Goal: Task Accomplishment & Management: Manage account settings

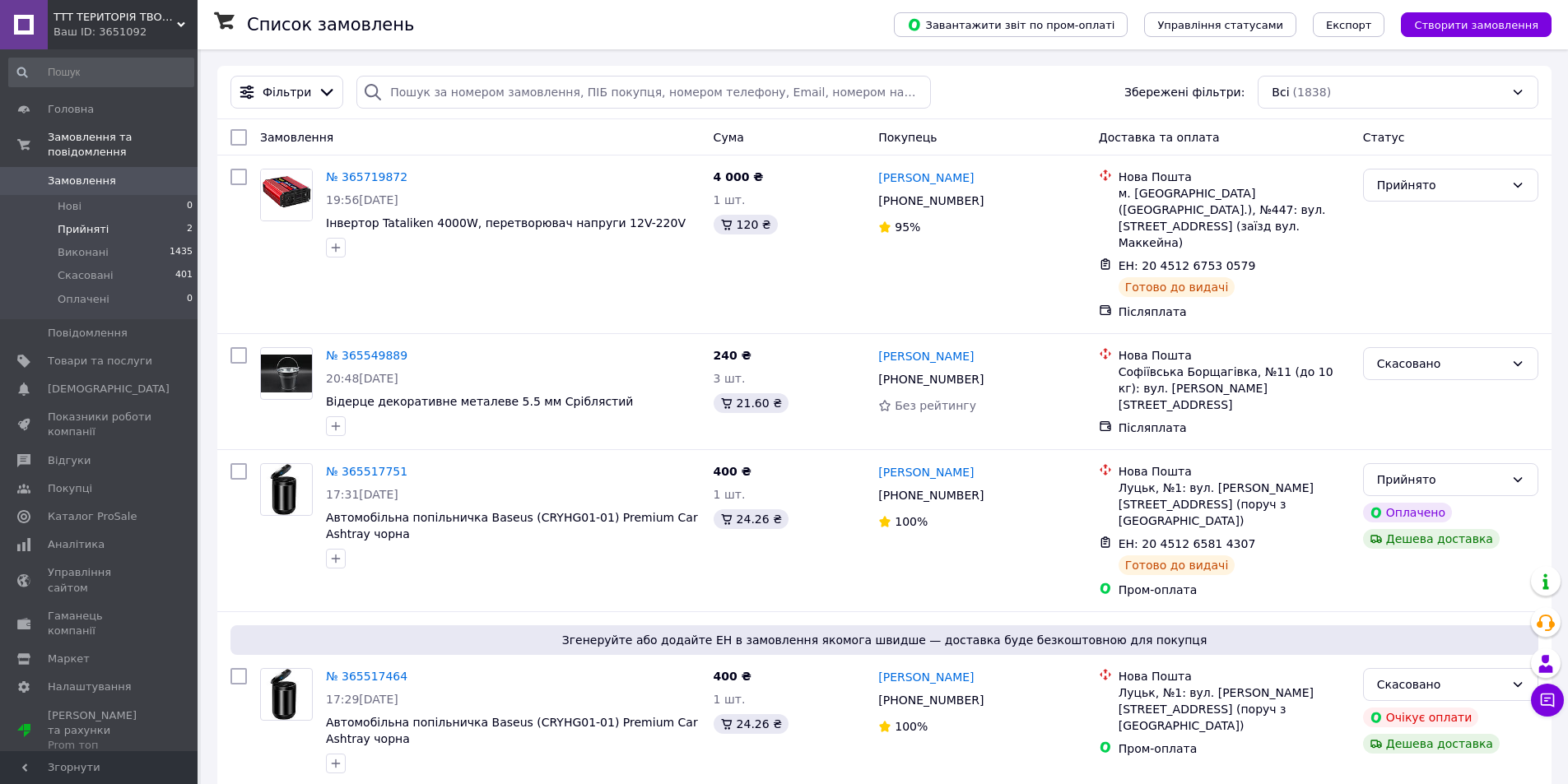
click at [115, 218] on li "Прийняті 2" at bounding box center [101, 230] width 202 height 23
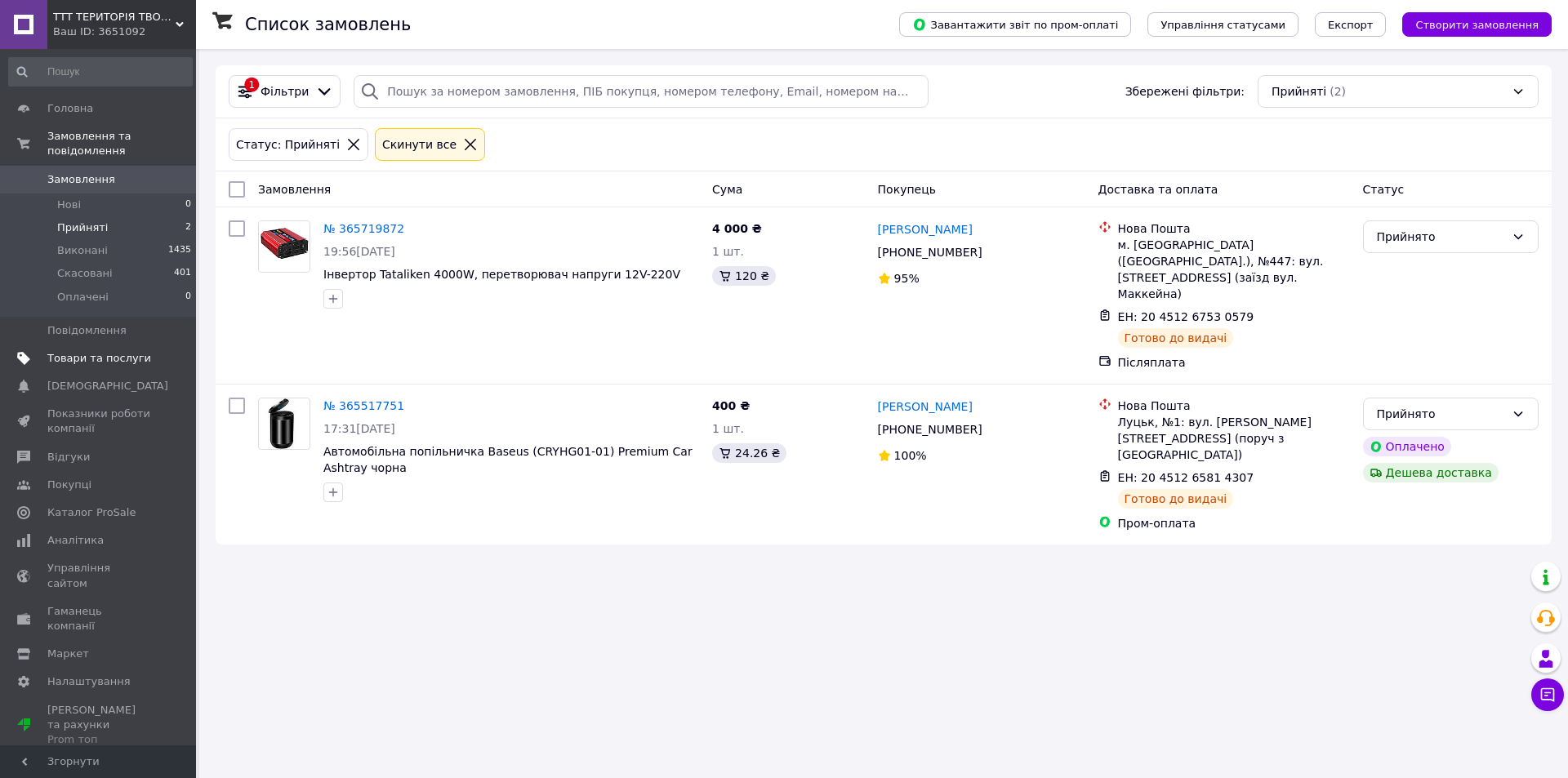
click at [117, 345] on link "Товари та послуги" at bounding box center [100, 359] width 201 height 28
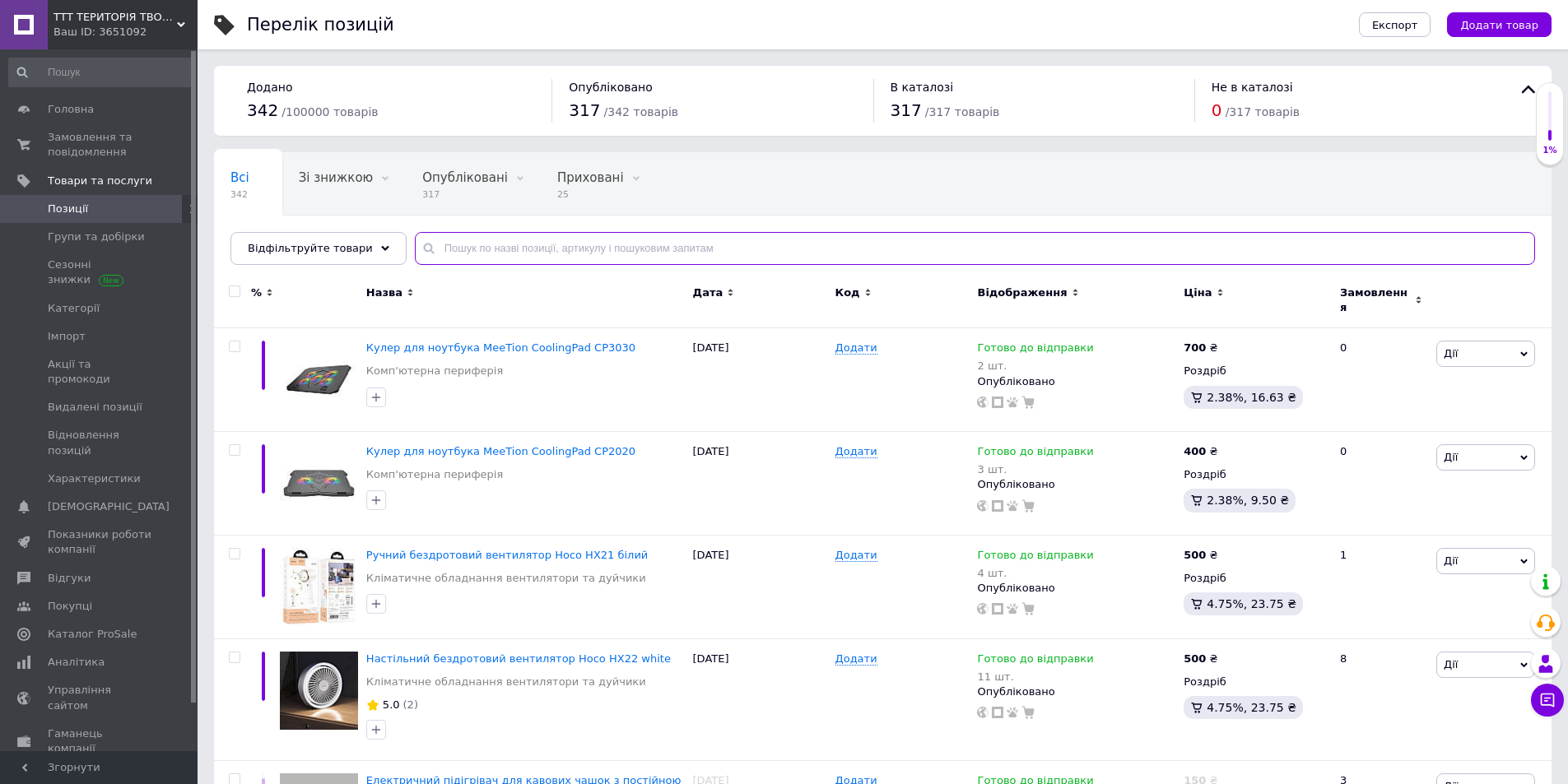
click at [461, 246] on input "text" at bounding box center [975, 248] width 1120 height 33
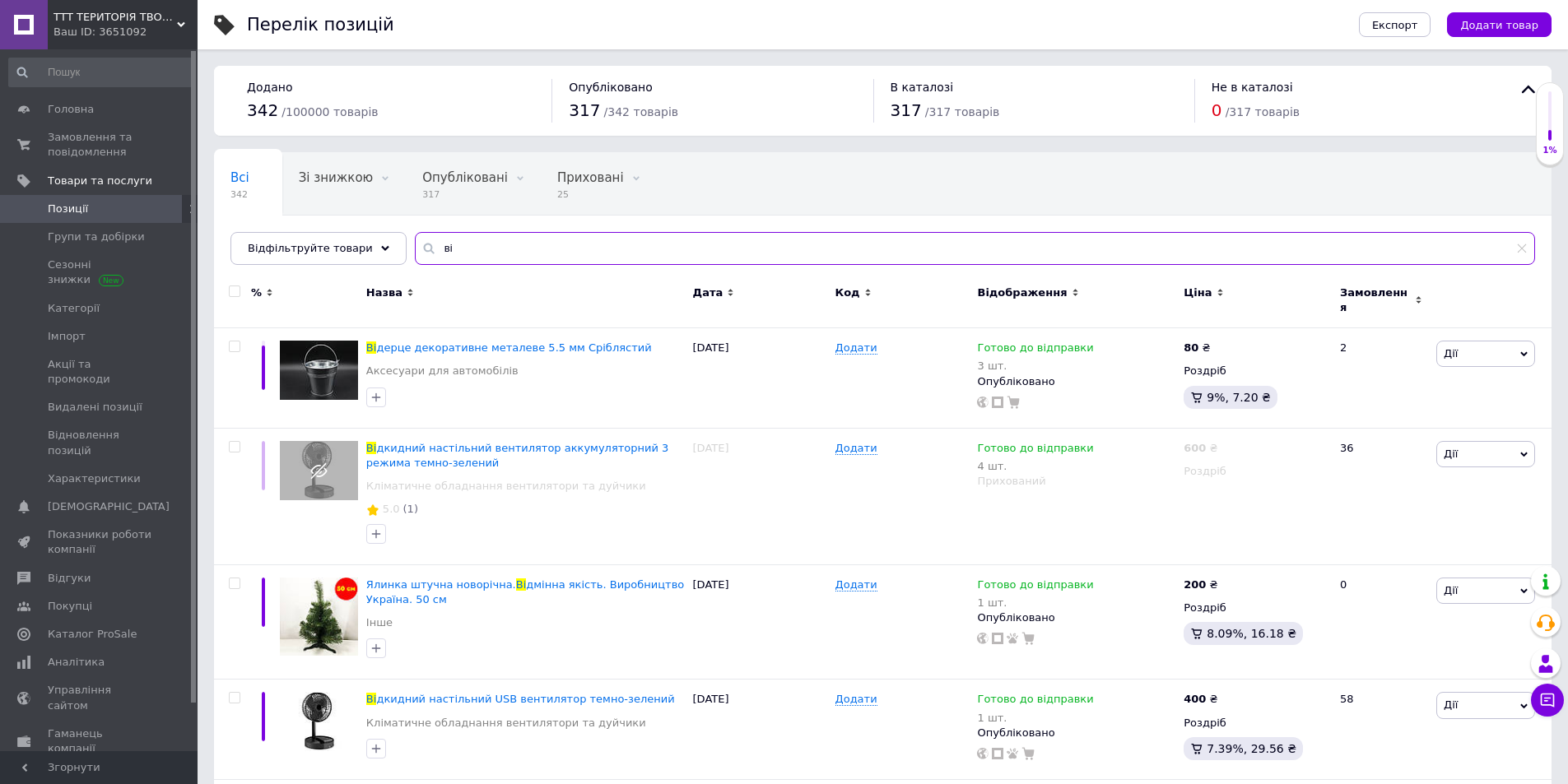
type input "в"
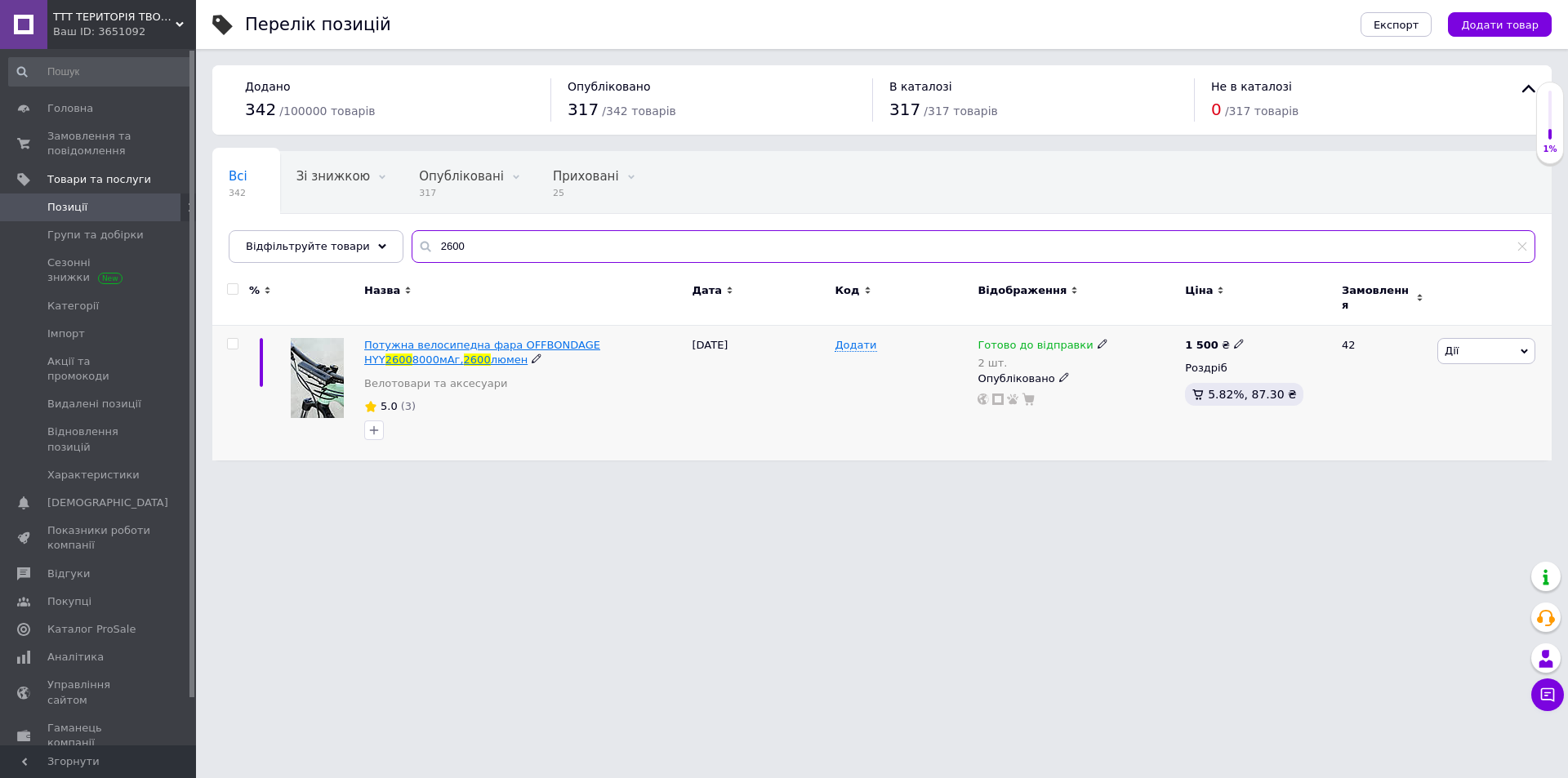
type input "2600"
click at [412, 353] on span "2600" at bounding box center [398, 359] width 27 height 12
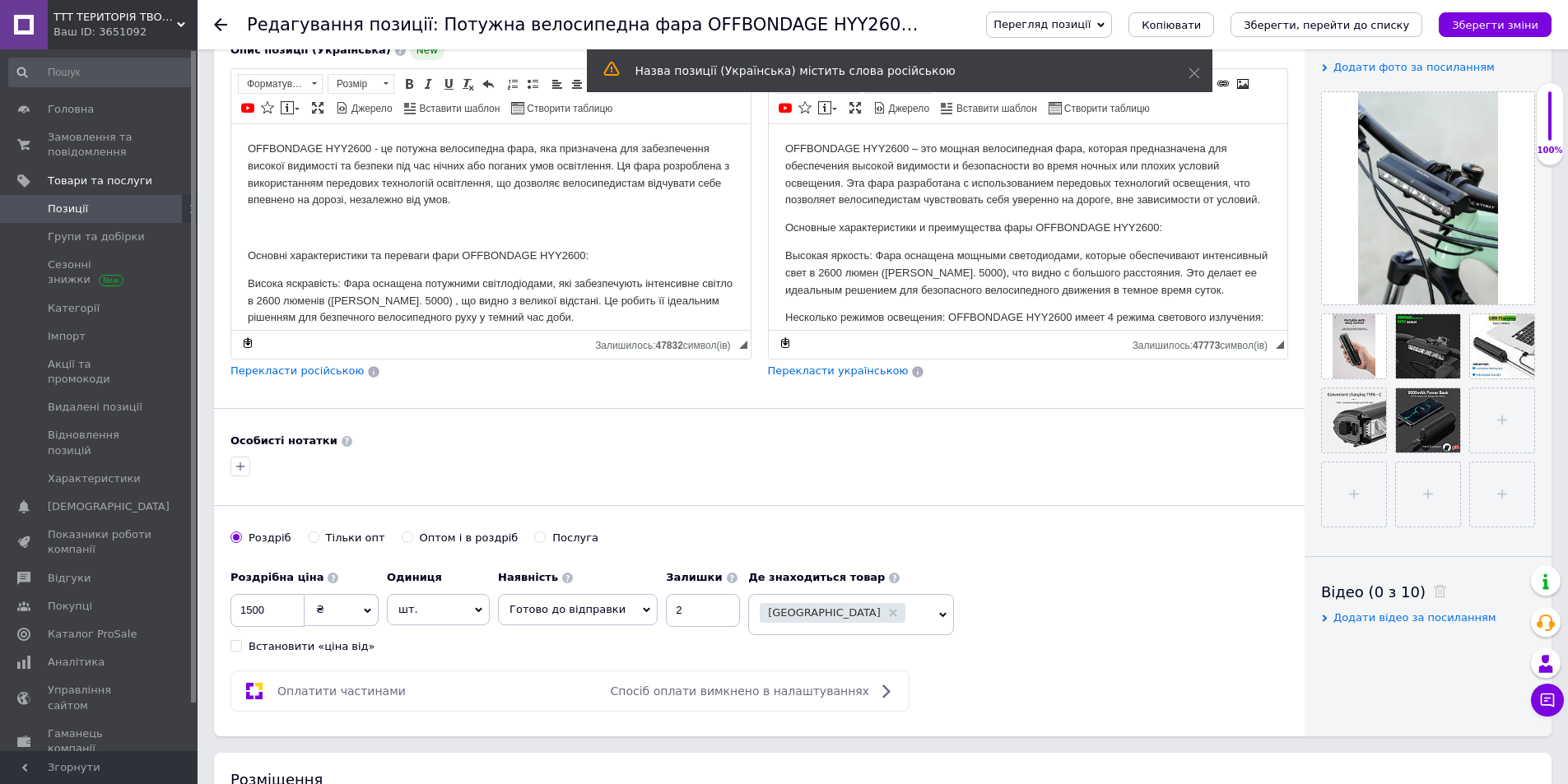
scroll to position [329, 0]
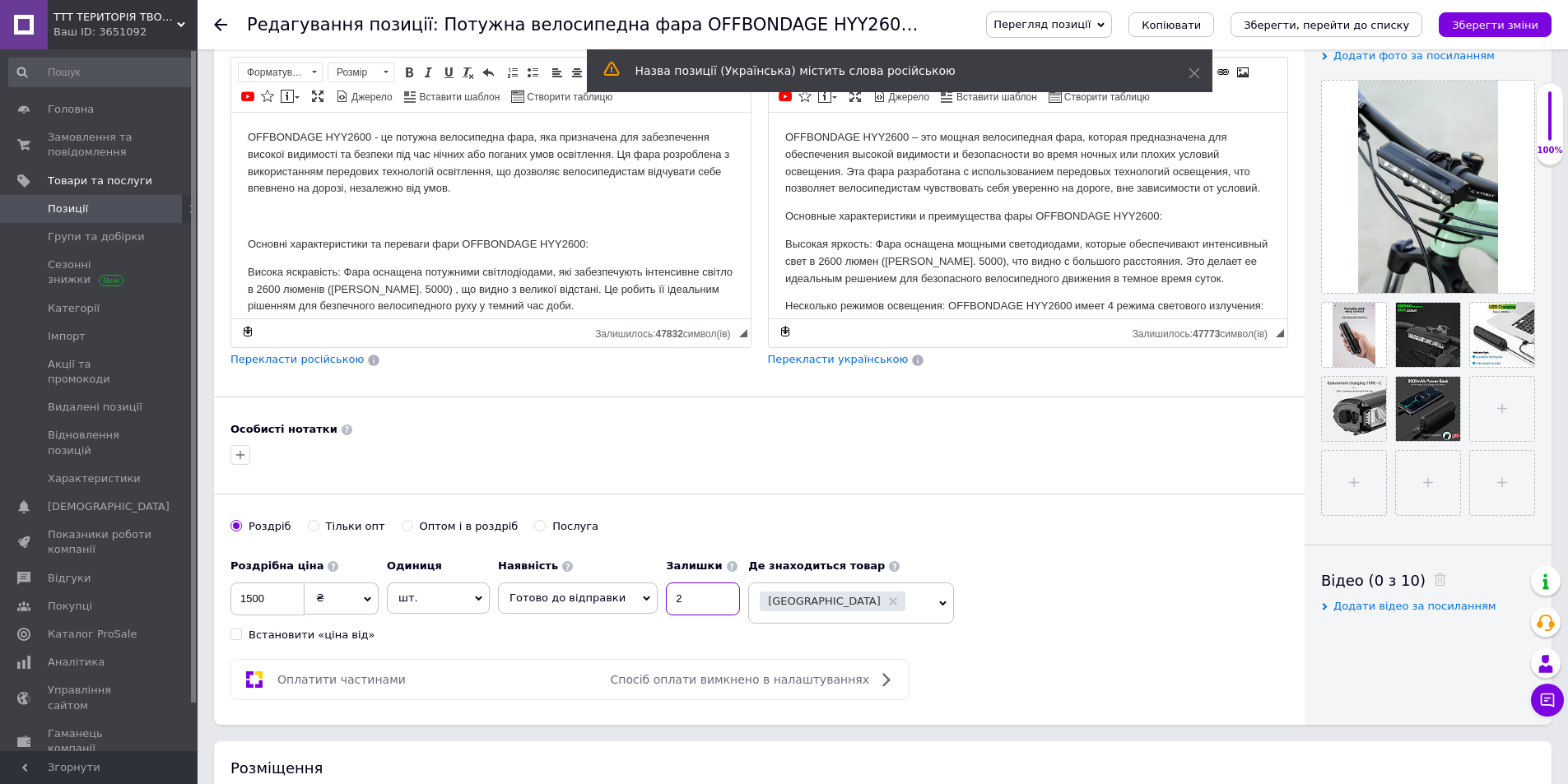
click at [689, 605] on input "2" at bounding box center [703, 599] width 74 height 33
type input "3"
click at [1483, 21] on icon "Зберегти зміни" at bounding box center [1494, 25] width 86 height 12
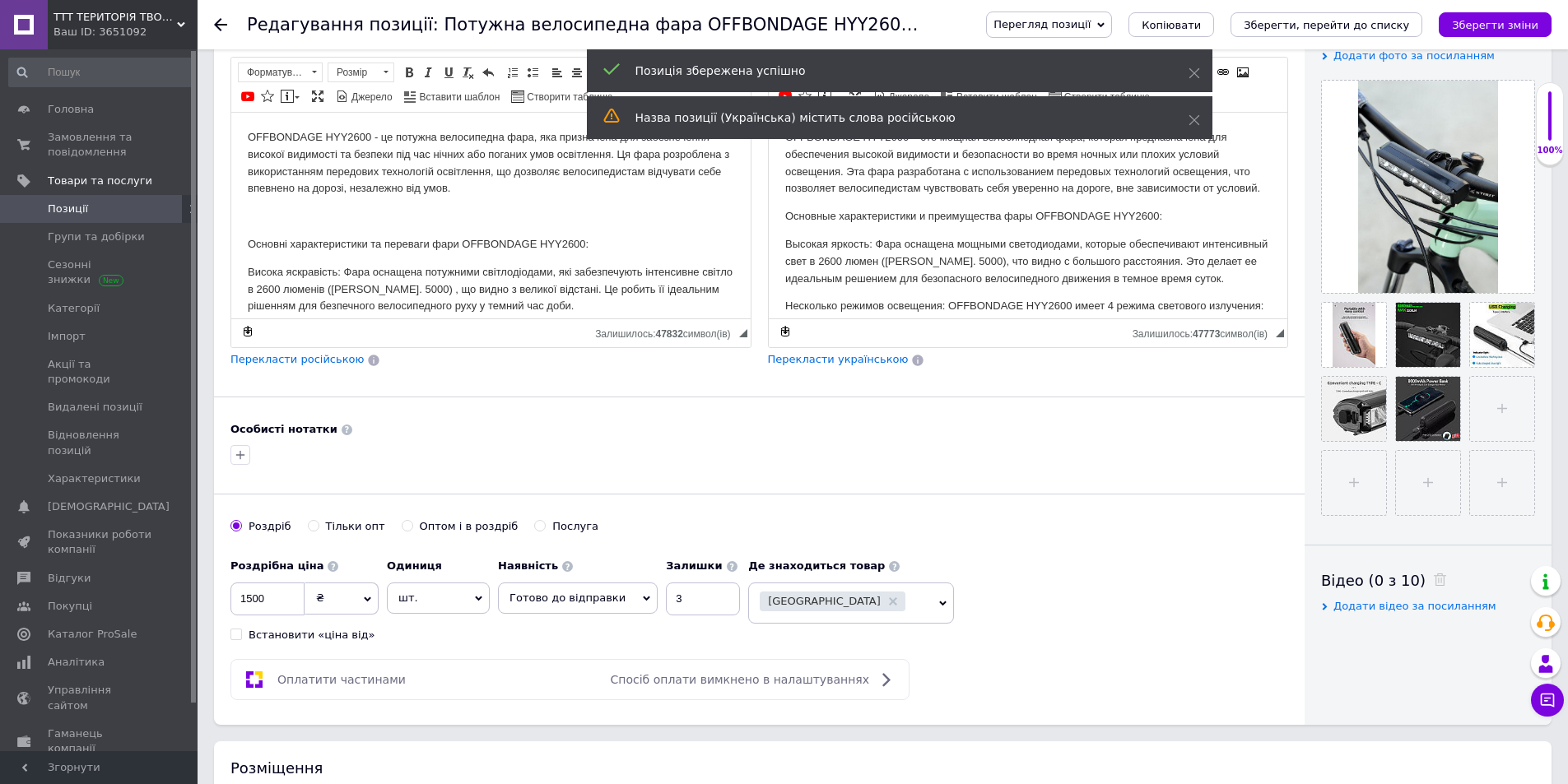
click at [117, 201] on span "Позиції" at bounding box center [100, 209] width 105 height 15
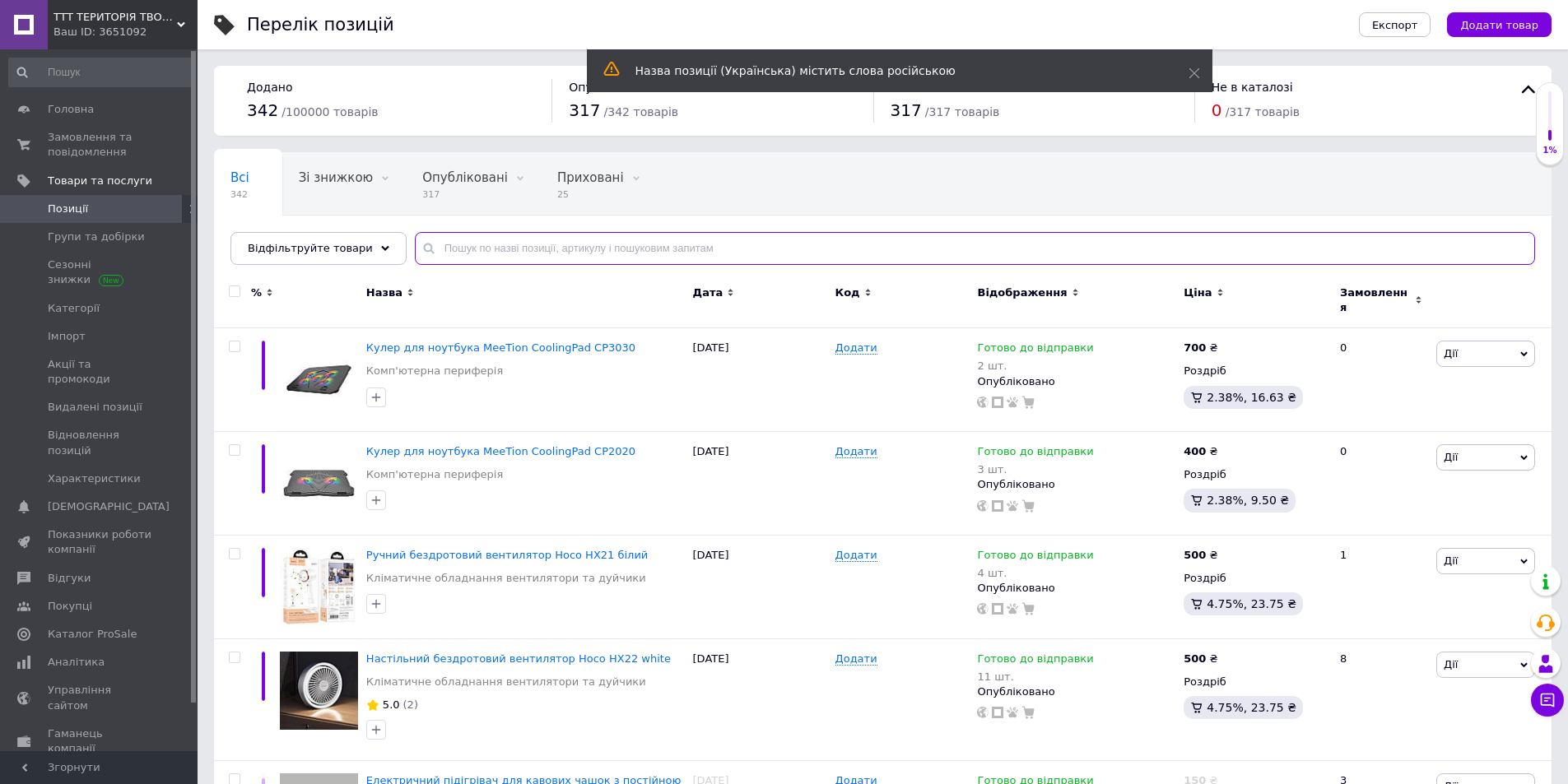
click at [597, 246] on input "text" at bounding box center [975, 248] width 1120 height 33
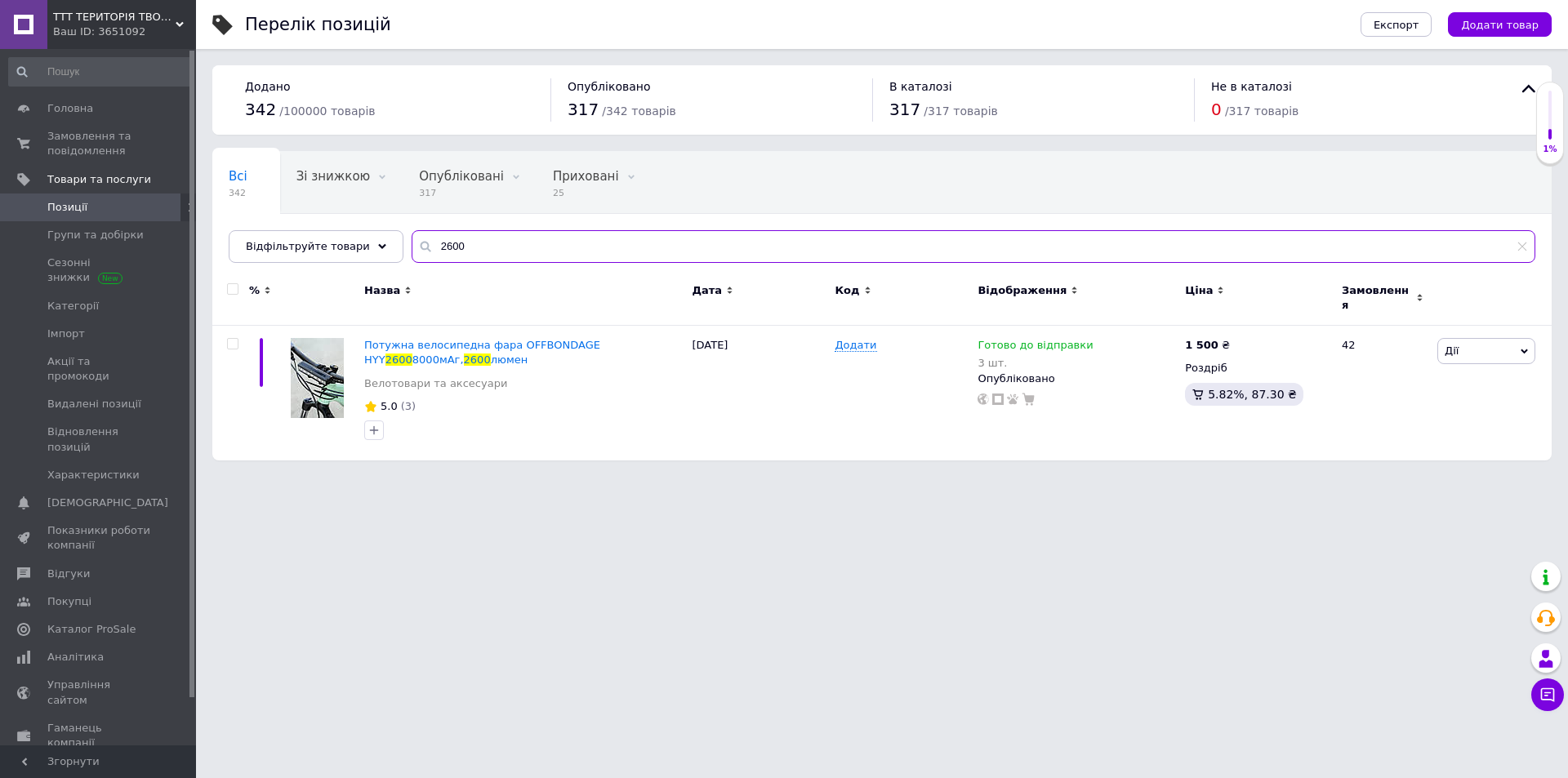
type input "2600"
